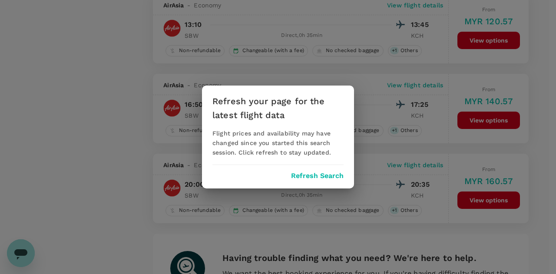
click at [307, 175] on button "Refresh Search" at bounding box center [317, 176] width 53 height 8
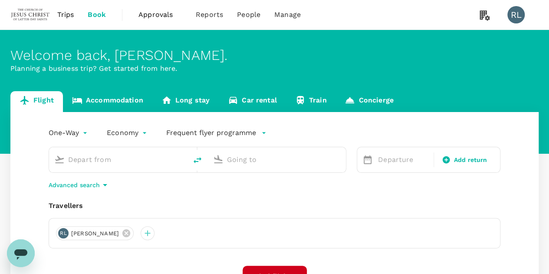
type input "Sibu (SBW)"
type input "Kuching Intl (KCH)"
click at [130, 233] on icon at bounding box center [126, 233] width 8 height 8
click at [64, 234] on div at bounding box center [63, 233] width 14 height 14
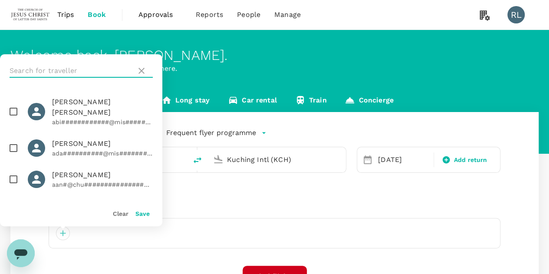
click at [51, 68] on input "text" at bounding box center [71, 71] width 123 height 14
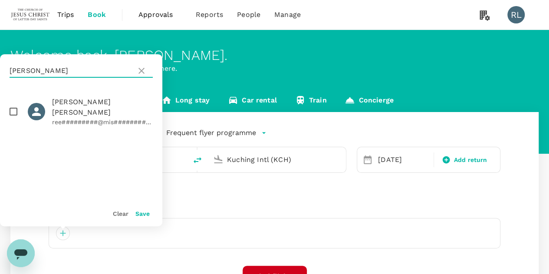
type input "tanner"
click at [12, 106] on input "checkbox" at bounding box center [13, 111] width 18 height 18
checkbox input "true"
click at [140, 214] on button "Save" at bounding box center [142, 213] width 14 height 7
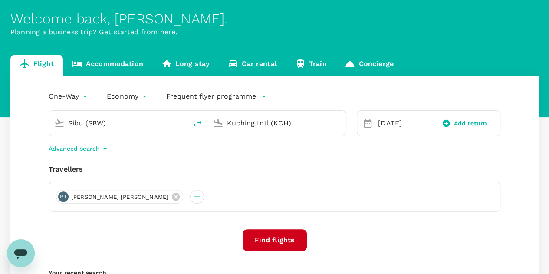
scroll to position [87, 0]
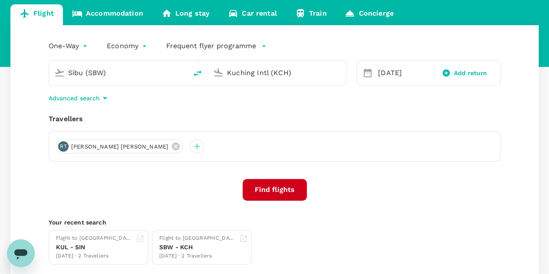
click at [271, 188] on button "Find flights" at bounding box center [275, 190] width 64 height 22
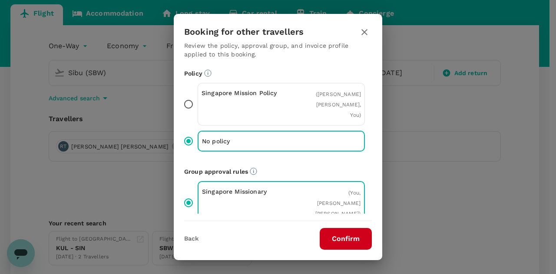
drag, startPoint x: 345, startPoint y: 238, endPoint x: 350, endPoint y: 240, distance: 4.5
click at [345, 239] on button "Confirm" at bounding box center [345, 239] width 52 height 22
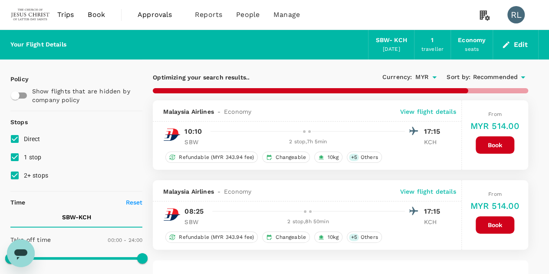
type input "710"
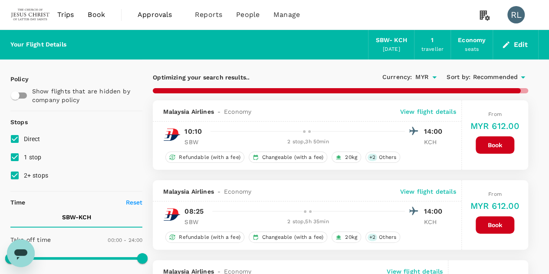
checkbox input "false"
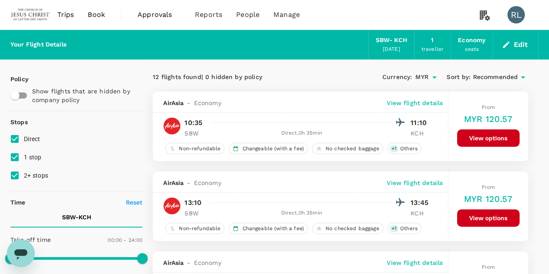
click at [487, 76] on span "Recommended" at bounding box center [495, 77] width 45 height 10
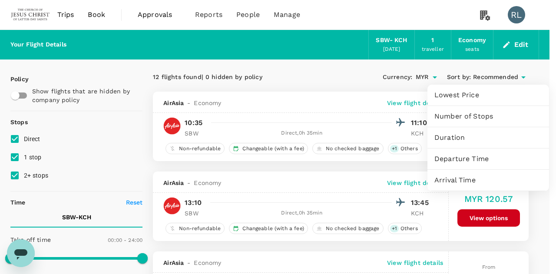
click at [468, 159] on span "Departure Time" at bounding box center [488, 159] width 108 height 10
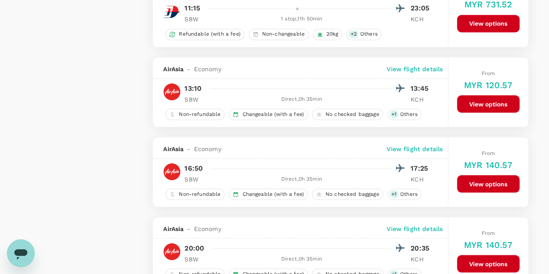
scroll to position [738, 0]
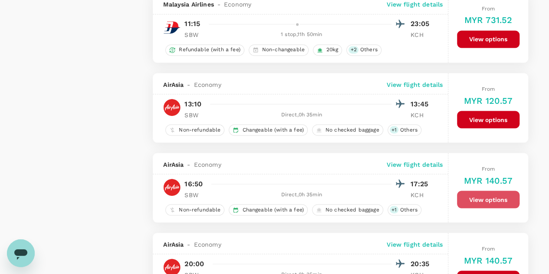
click at [480, 196] on button "View options" at bounding box center [488, 199] width 62 height 17
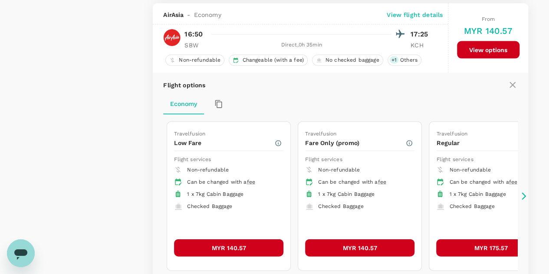
scroll to position [887, 0]
click at [224, 242] on button "MYR 140.57" at bounding box center [228, 247] width 109 height 17
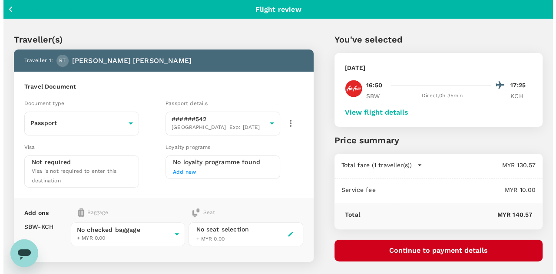
scroll to position [87, 0]
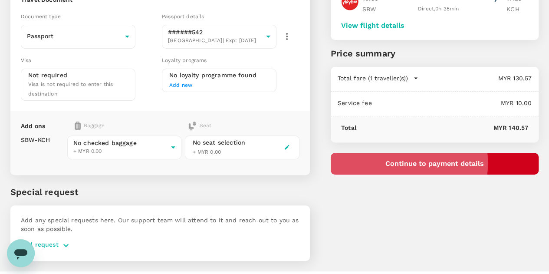
click at [431, 163] on button "Continue to payment details" at bounding box center [435, 164] width 208 height 22
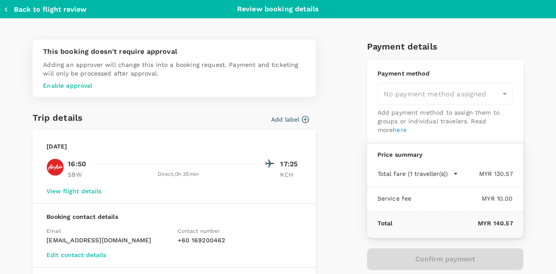
type input "99b23fb0-7a1b-47a2-be8e-fa9e56d8b3c2"
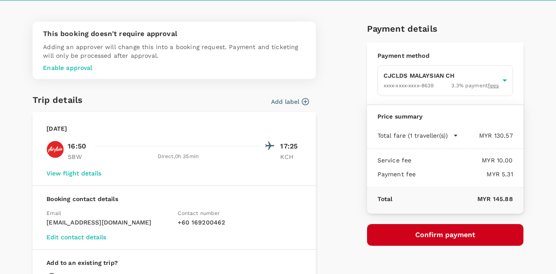
scroll to position [43, 0]
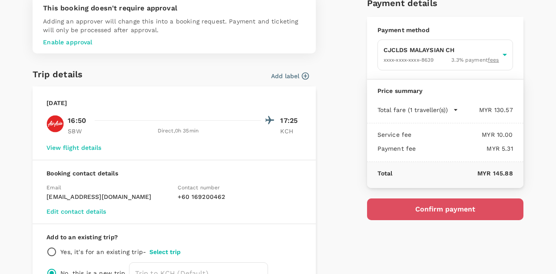
click at [420, 208] on button "Confirm payment" at bounding box center [445, 209] width 156 height 22
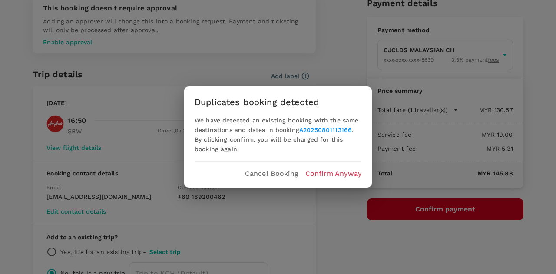
click at [326, 172] on p "Confirm Anyway" at bounding box center [333, 173] width 56 height 10
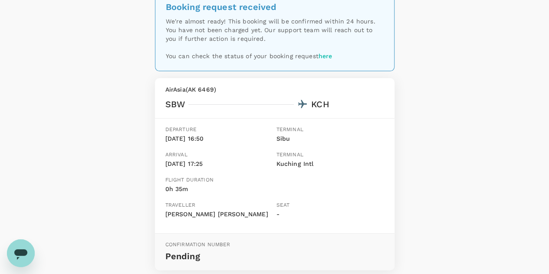
scroll to position [122, 0]
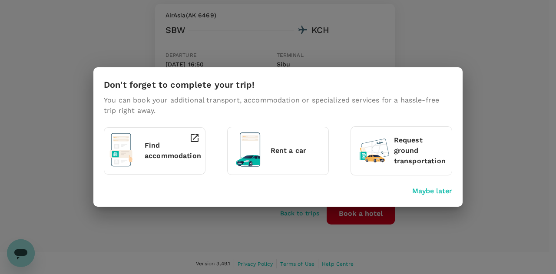
click at [441, 191] on p "Maybe later" at bounding box center [432, 191] width 40 height 10
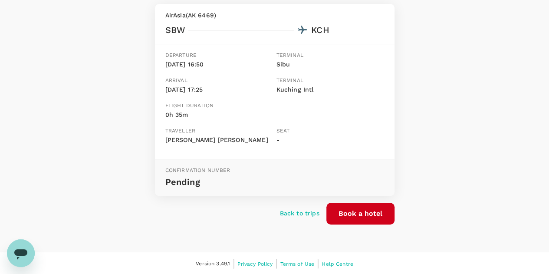
click at [428, 51] on div "Booking request received We're almost ready! This booking will be confirmed wit…" at bounding box center [274, 80] width 549 height 344
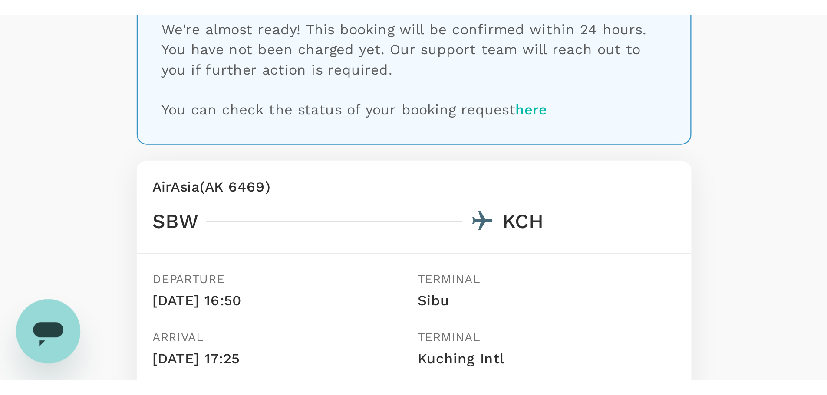
scroll to position [2, 0]
